Goal: Task Accomplishment & Management: Use online tool/utility

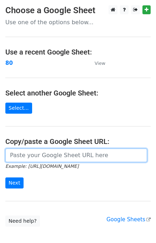
click at [49, 155] on input "url" at bounding box center [75, 155] width 141 height 14
paste input "[URL][DOMAIN_NAME]"
click at [14, 154] on input "https://docs.google.com/spreadsheets/d/1yMMrHDPX1iWLaVIdl6DHCyr-cVa19CJ28d7-lt9…" at bounding box center [75, 155] width 141 height 14
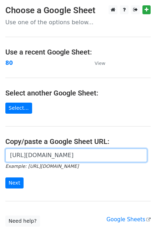
paste input "b20DmYOImVgojvHpkm3SoPFKMCDTbKGFg6s0t-V77NE"
type input "[URL][DOMAIN_NAME]"
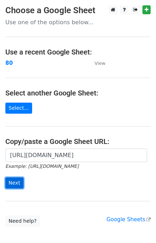
scroll to position [0, 0]
click at [13, 183] on input "Next" at bounding box center [14, 182] width 18 height 11
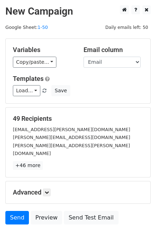
click at [49, 125] on div "av.ramanan@bristol.ac.uk" at bounding box center [77, 129] width 141 height 8
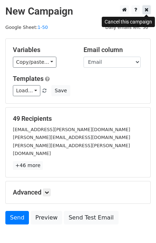
click at [145, 11] on icon at bounding box center [146, 9] width 4 height 5
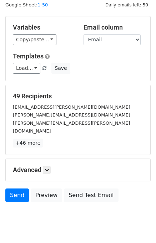
scroll to position [34, 0]
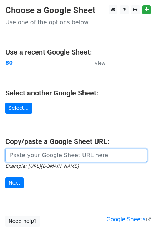
click at [40, 154] on input "url" at bounding box center [75, 155] width 141 height 14
click at [44, 155] on input "url" at bounding box center [75, 155] width 141 height 14
paste input "[URL][DOMAIN_NAME]"
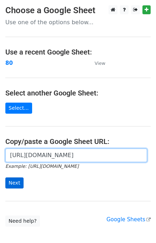
type input "[URL][DOMAIN_NAME]"
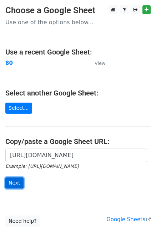
scroll to position [0, 0]
click at [14, 182] on input "Next" at bounding box center [14, 182] width 18 height 11
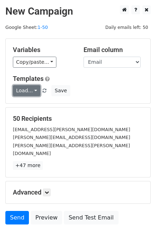
click at [16, 91] on link "Load..." at bounding box center [26, 90] width 27 height 11
click at [27, 106] on link "UK.Profs" at bounding box center [41, 106] width 56 height 11
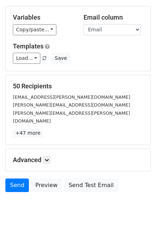
scroll to position [34, 0]
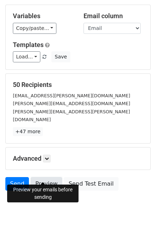
click at [42, 177] on link "Preview" at bounding box center [46, 184] width 31 height 14
click at [39, 177] on link "Preview" at bounding box center [46, 184] width 31 height 14
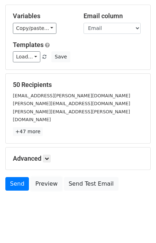
scroll to position [0, 0]
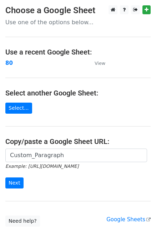
click at [25, 156] on input "Custom_Paragraph" at bounding box center [75, 155] width 141 height 14
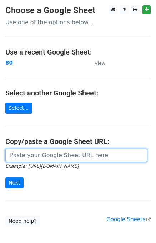
paste input "[URL][DOMAIN_NAME]"
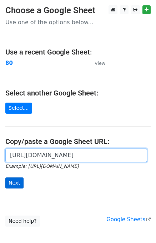
type input "[URL][DOMAIN_NAME]"
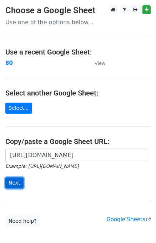
scroll to position [0, 0]
click at [14, 184] on input "Next" at bounding box center [14, 182] width 18 height 11
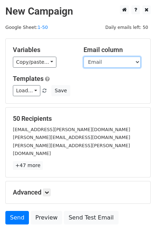
click at [122, 61] on select "Salutation University Institute Email Research Interest Article Area Custom_Par…" at bounding box center [111, 62] width 57 height 11
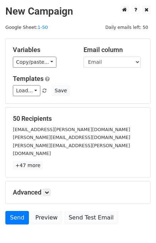
click at [77, 53] on div "Variables Copy/paste... {{Salutation}} {{University}} {{Institute}} {{Email}} {…" at bounding box center [42, 57] width 71 height 22
click at [35, 91] on link "Load..." at bounding box center [26, 90] width 27 height 11
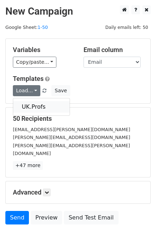
click at [33, 106] on link "UK.Profs" at bounding box center [41, 106] width 56 height 11
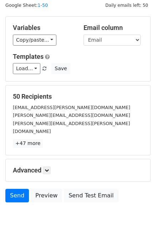
scroll to position [34, 0]
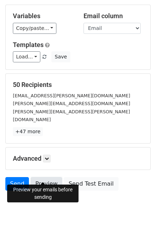
click at [46, 177] on link "Preview" at bounding box center [46, 184] width 31 height 14
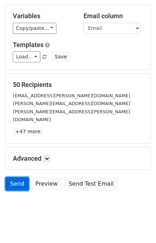
click at [19, 177] on link "Send" at bounding box center [17, 184] width 24 height 14
